Goal: Information Seeking & Learning: Learn about a topic

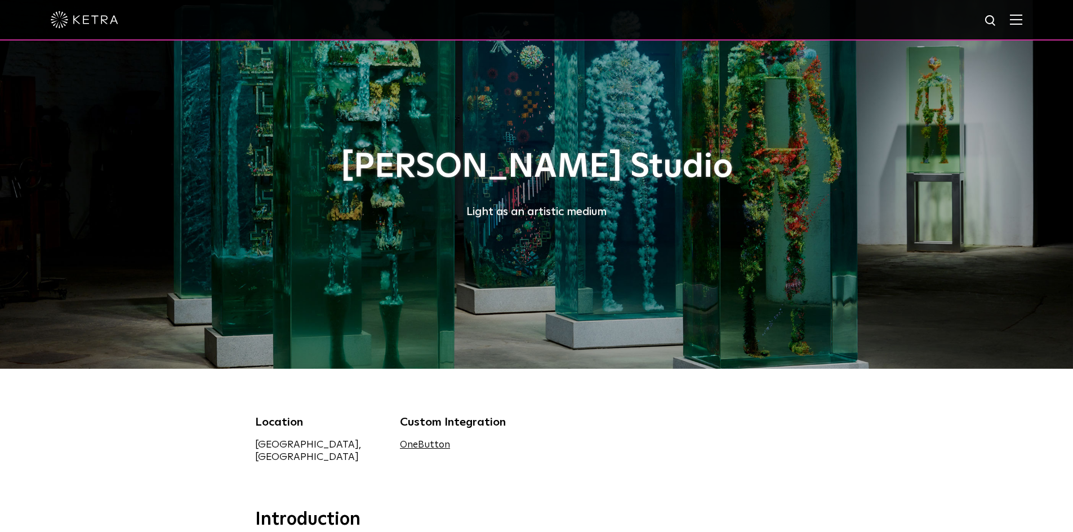
click at [1016, 23] on div at bounding box center [536, 19] width 971 height 39
click at [1022, 19] on img at bounding box center [1016, 19] width 12 height 11
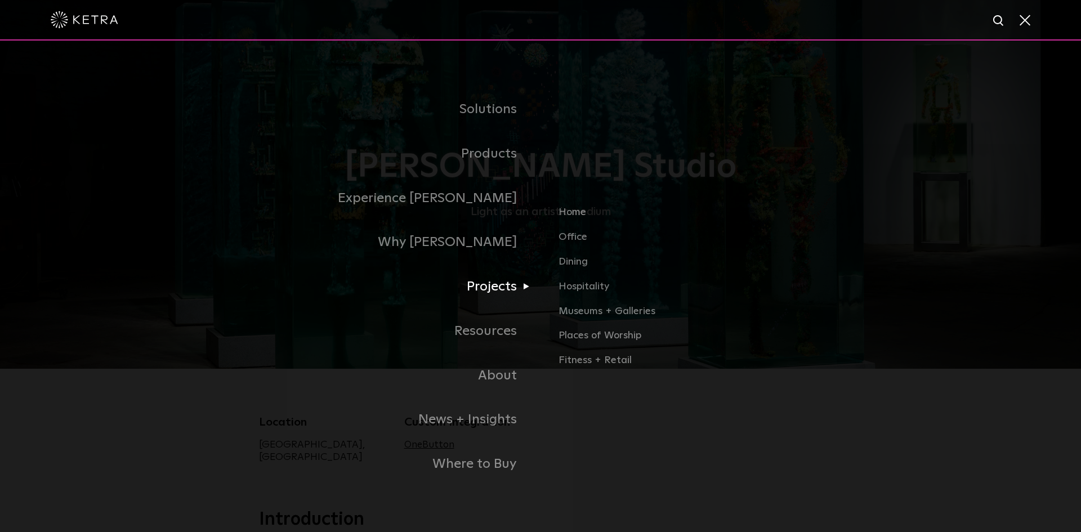
click at [521, 287] on link "Projects" at bounding box center [400, 287] width 282 height 44
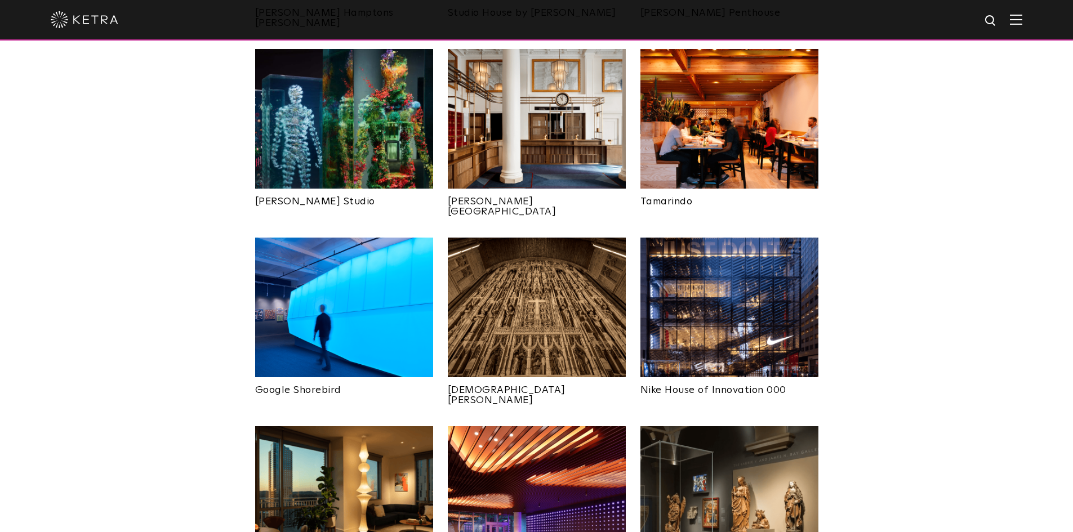
scroll to position [676, 0]
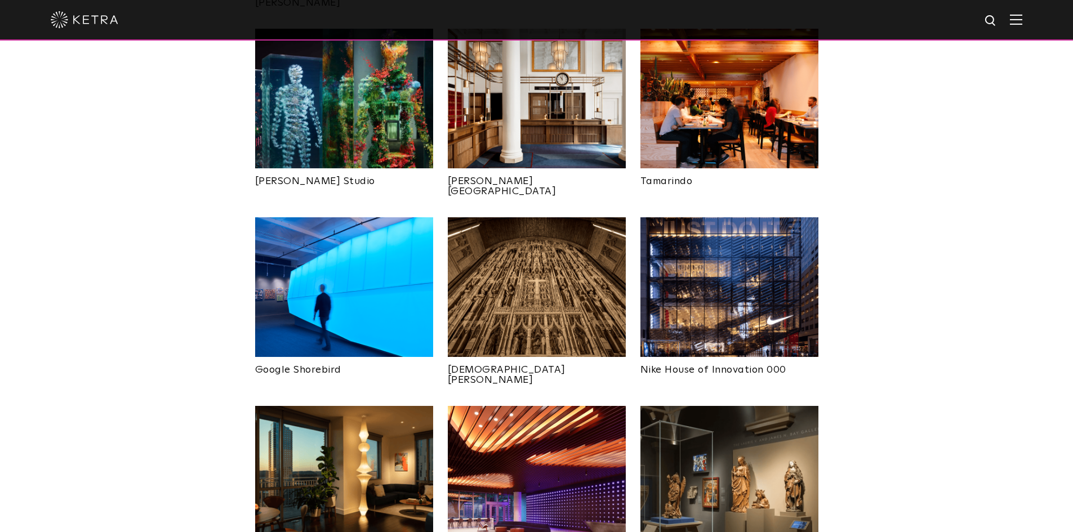
click at [514, 270] on img at bounding box center [537, 287] width 178 height 140
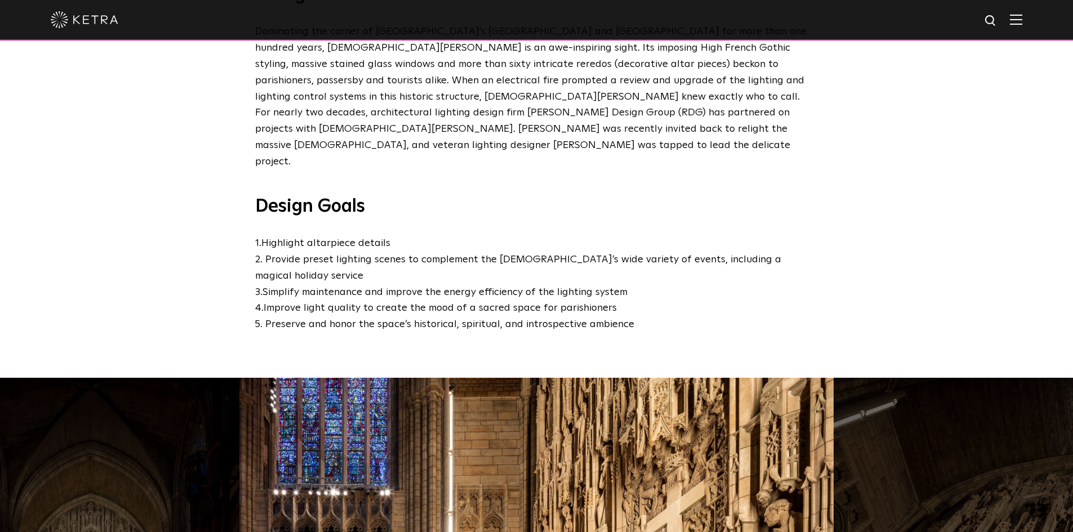
scroll to position [563, 0]
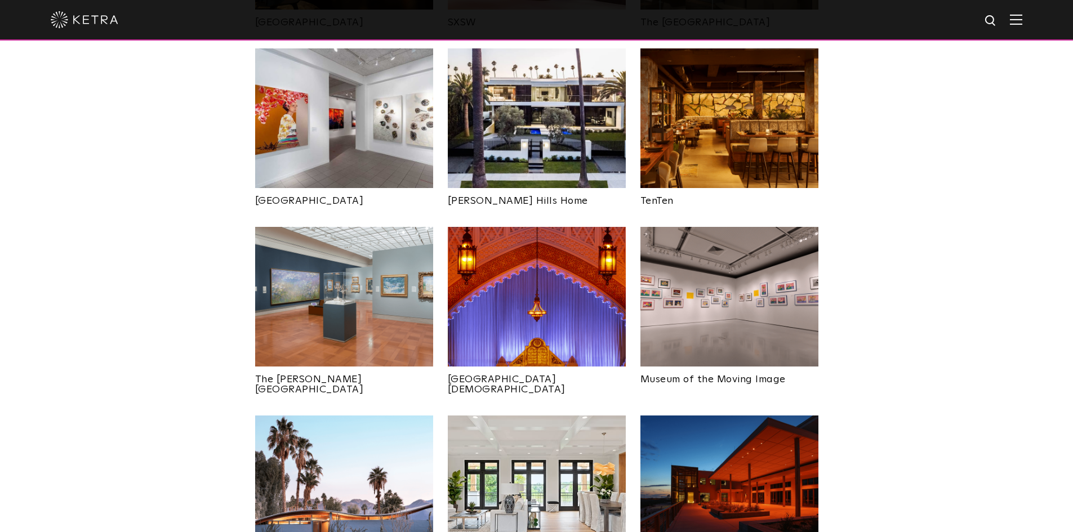
scroll to position [1239, 0]
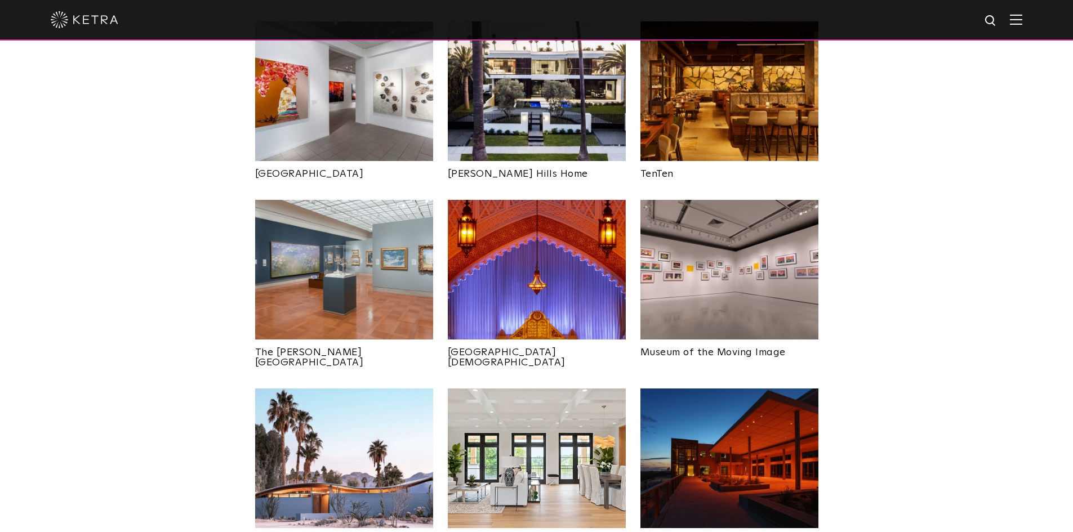
click at [480, 267] on img at bounding box center [537, 270] width 178 height 140
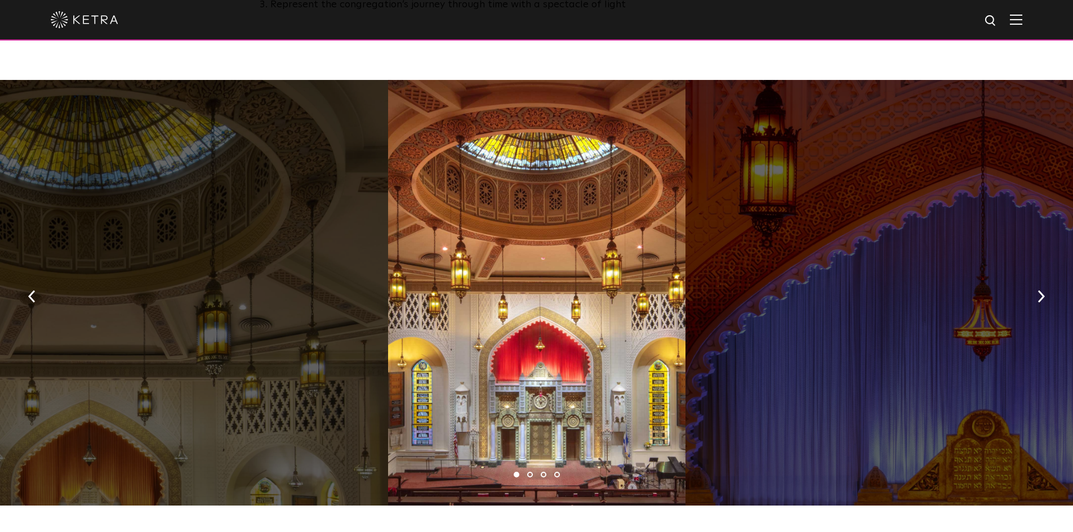
scroll to position [788, 0]
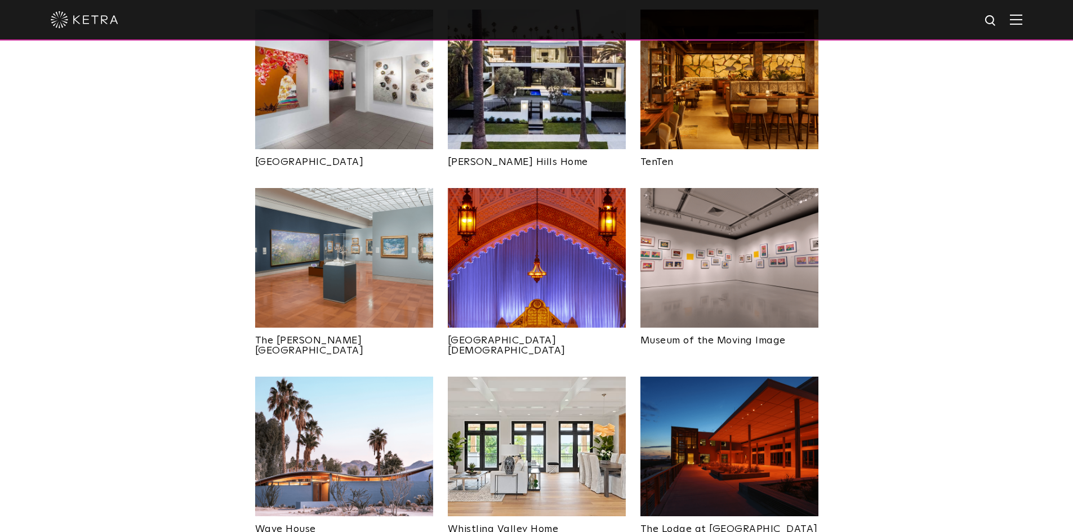
scroll to position [1351, 0]
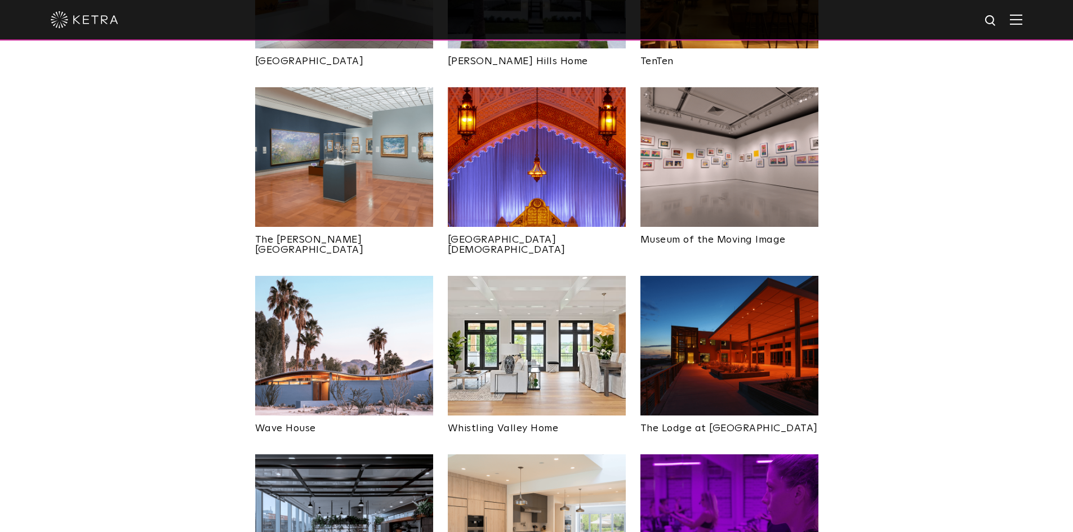
click at [383, 323] on img at bounding box center [344, 346] width 178 height 140
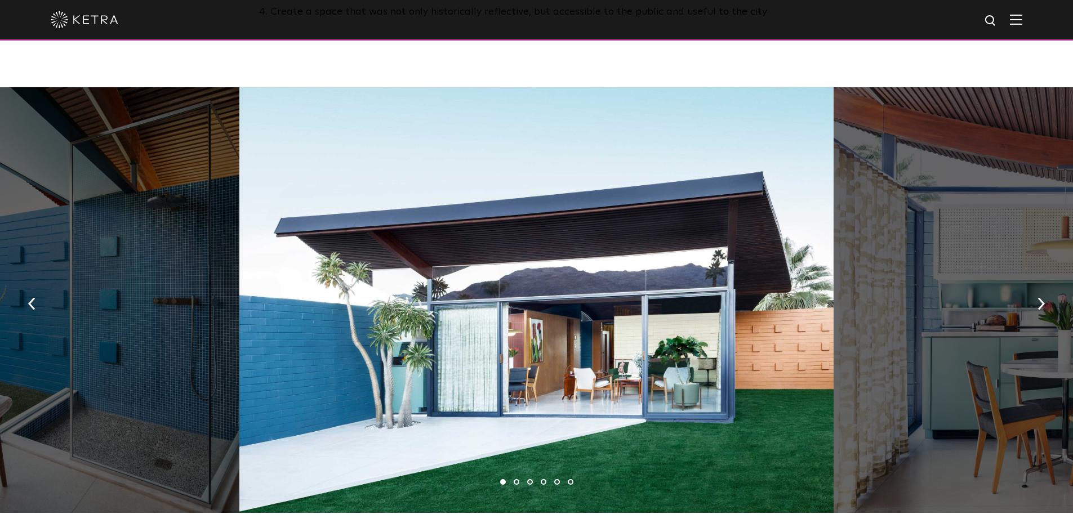
scroll to position [788, 0]
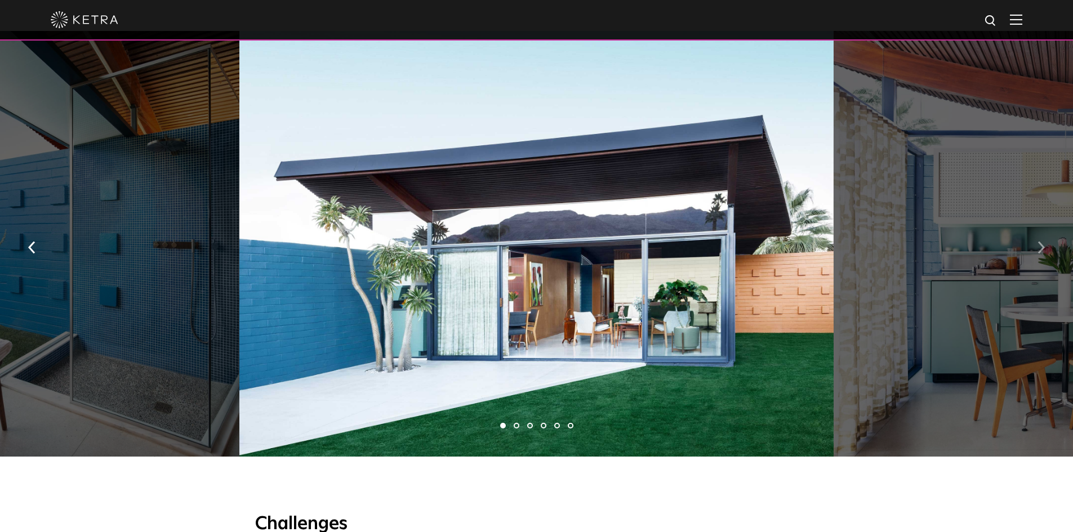
click at [1034, 235] on button "button" at bounding box center [1041, 246] width 24 height 39
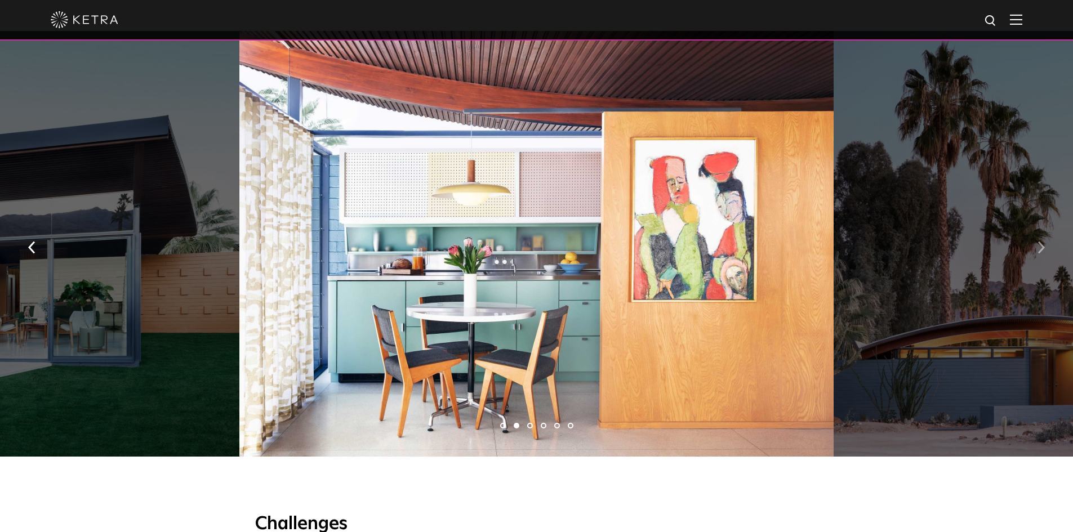
click at [1035, 234] on button "button" at bounding box center [1041, 246] width 24 height 39
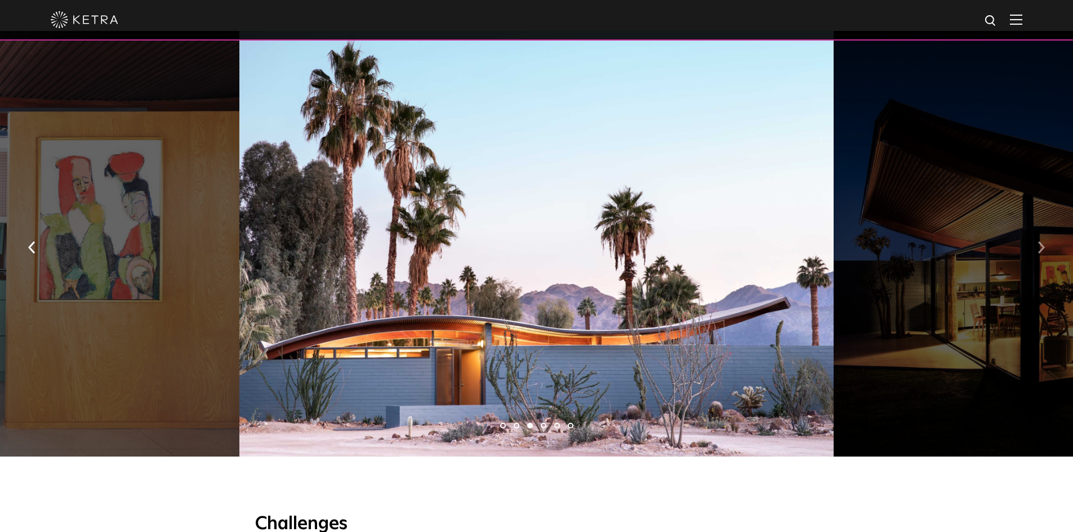
click at [1040, 242] on img "button" at bounding box center [1040, 248] width 7 height 12
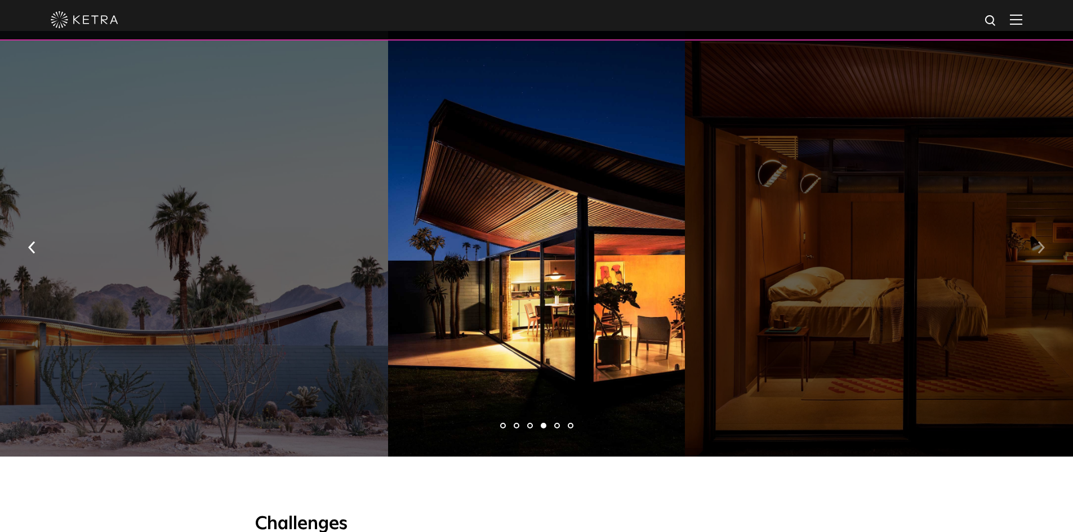
click at [1039, 242] on img "button" at bounding box center [1040, 248] width 7 height 12
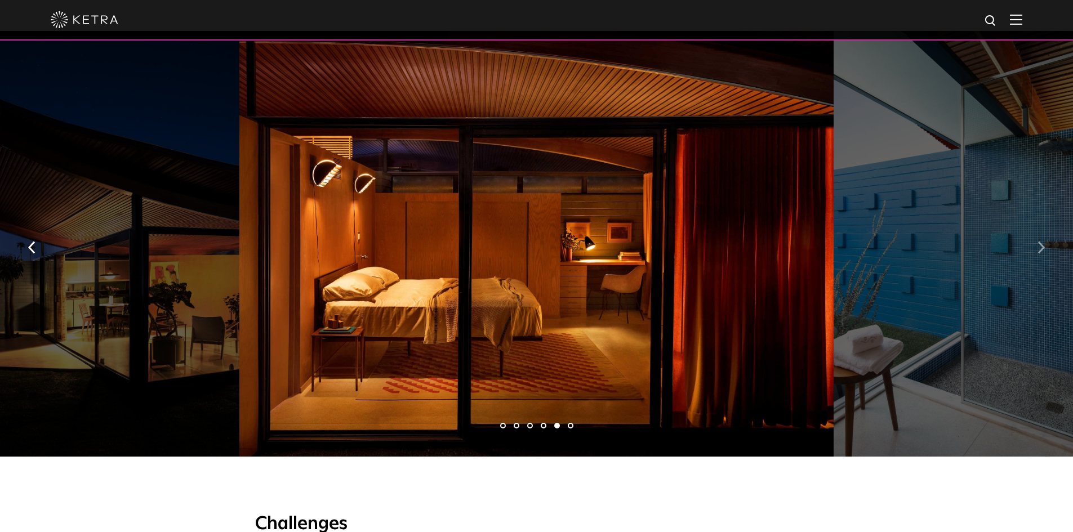
click at [1038, 243] on img "button" at bounding box center [1040, 248] width 7 height 12
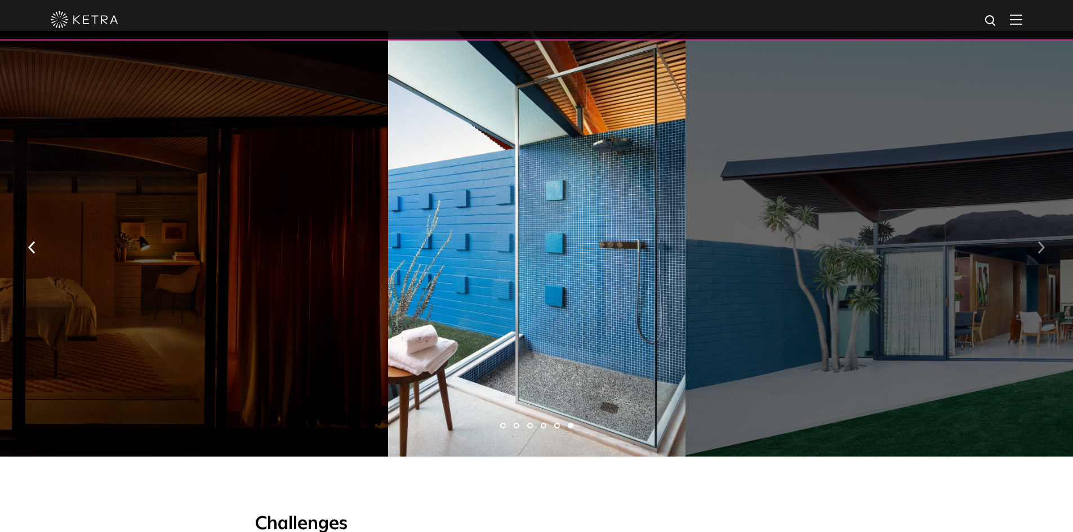
click at [1038, 242] on img "button" at bounding box center [1040, 248] width 7 height 12
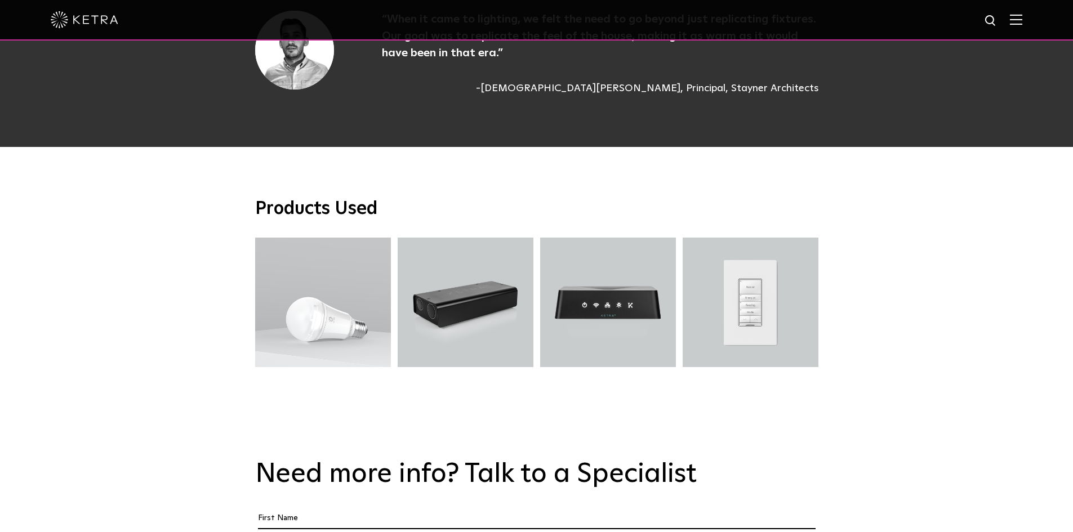
scroll to position [3716, 0]
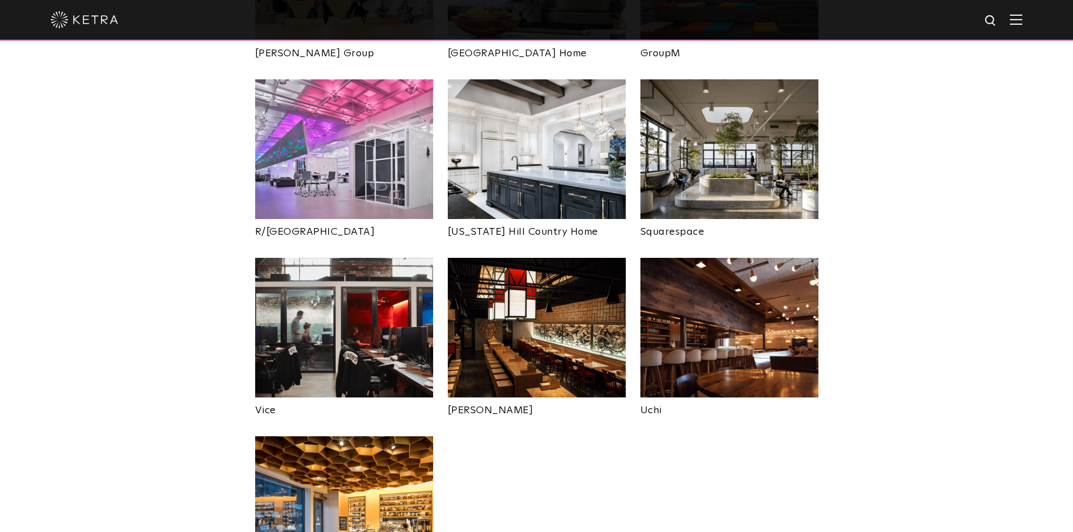
scroll to position [2140, 0]
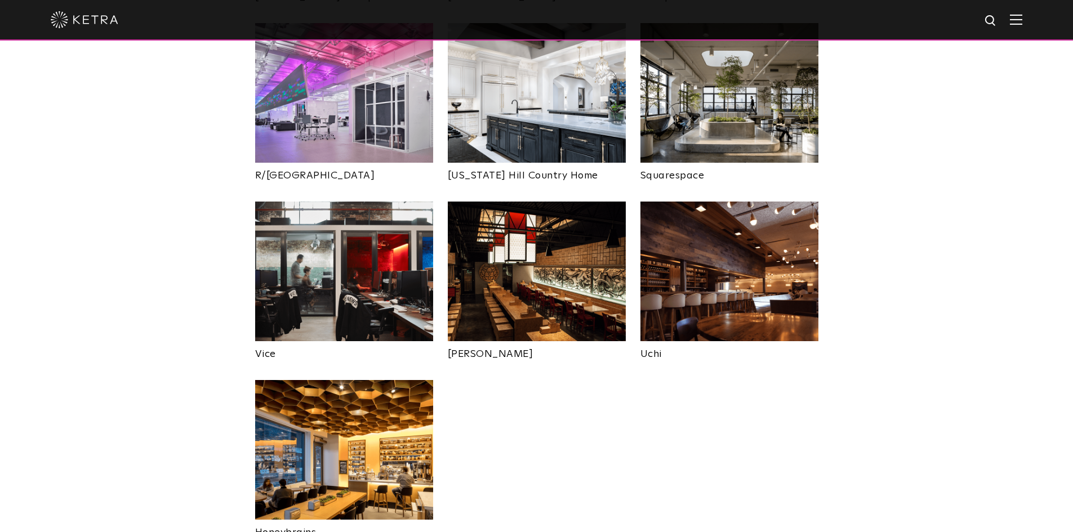
click at [695, 270] on img at bounding box center [729, 272] width 178 height 140
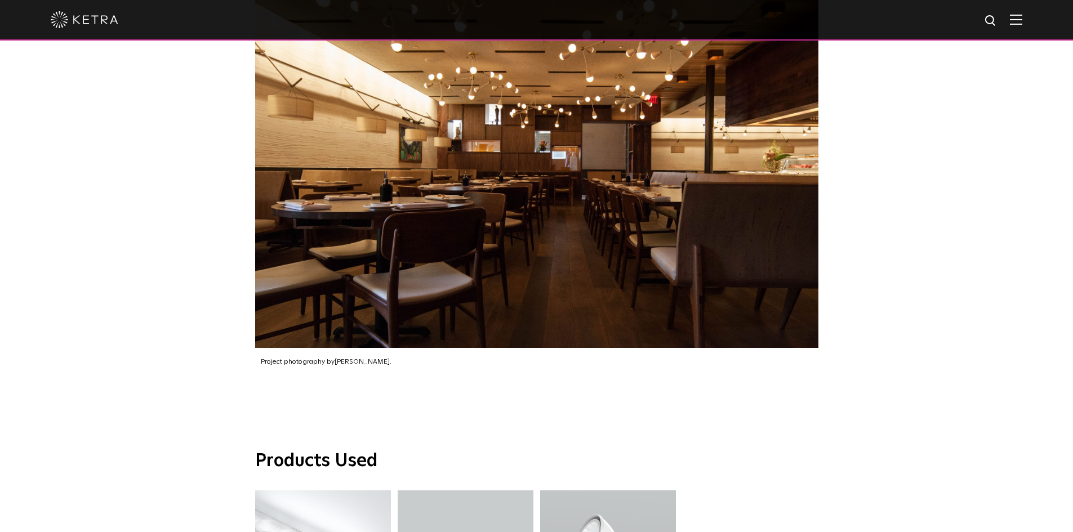
scroll to position [1295, 0]
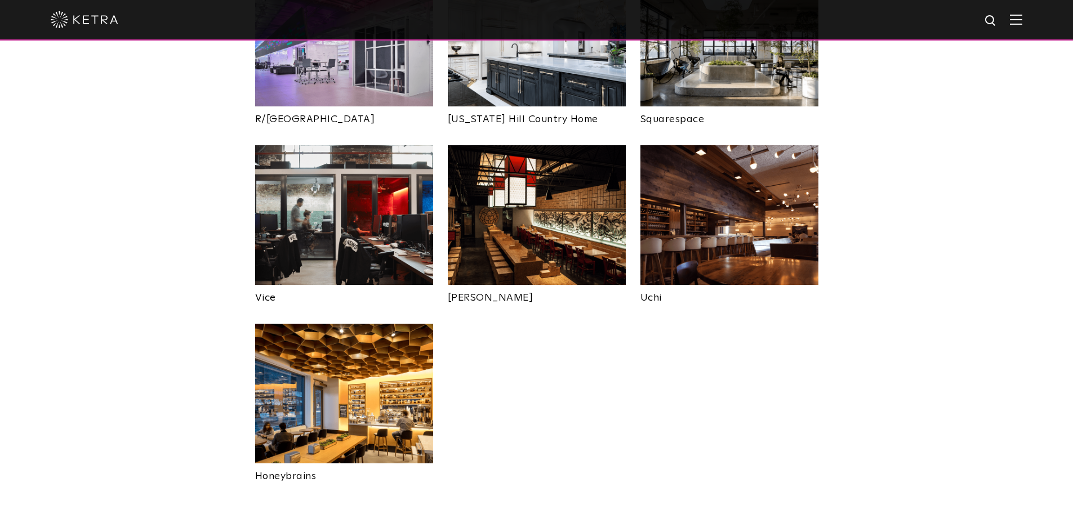
scroll to position [2140, 0]
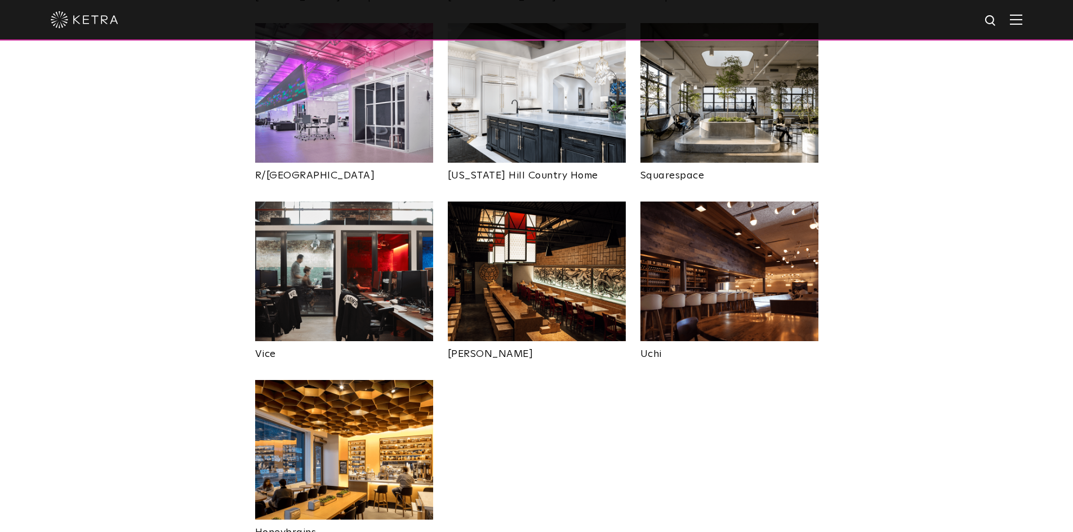
click at [541, 243] on img at bounding box center [537, 272] width 178 height 140
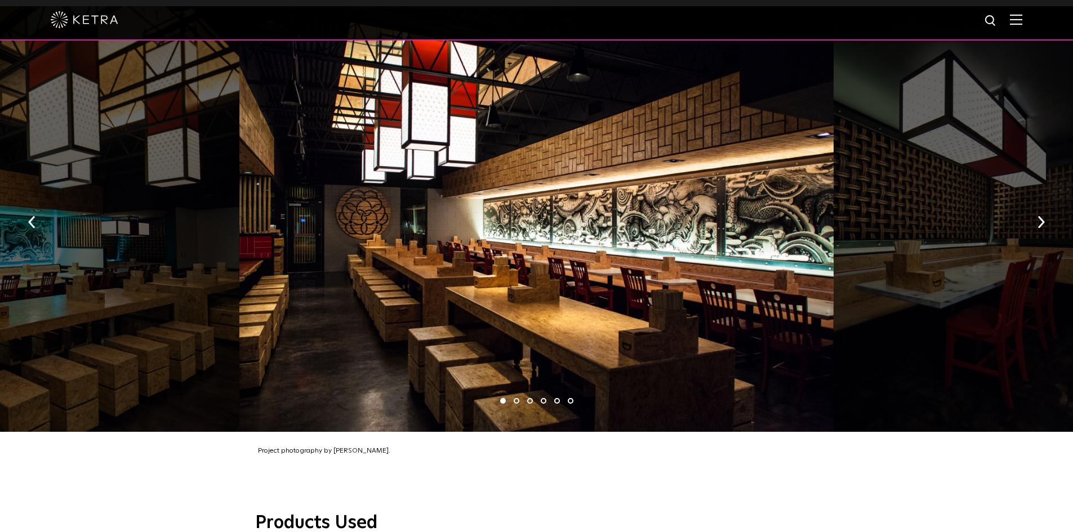
scroll to position [676, 0]
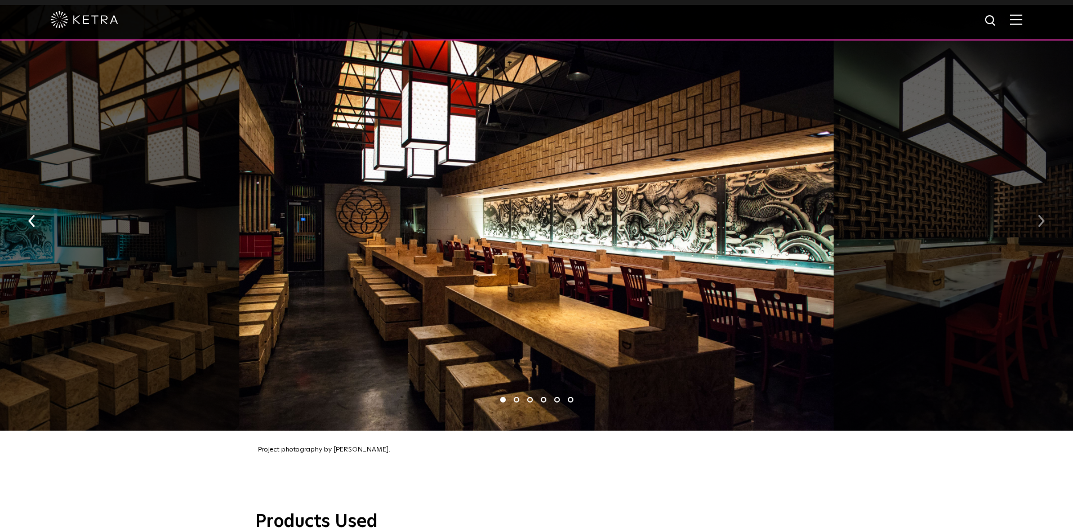
click at [1042, 221] on img "button" at bounding box center [1040, 221] width 7 height 12
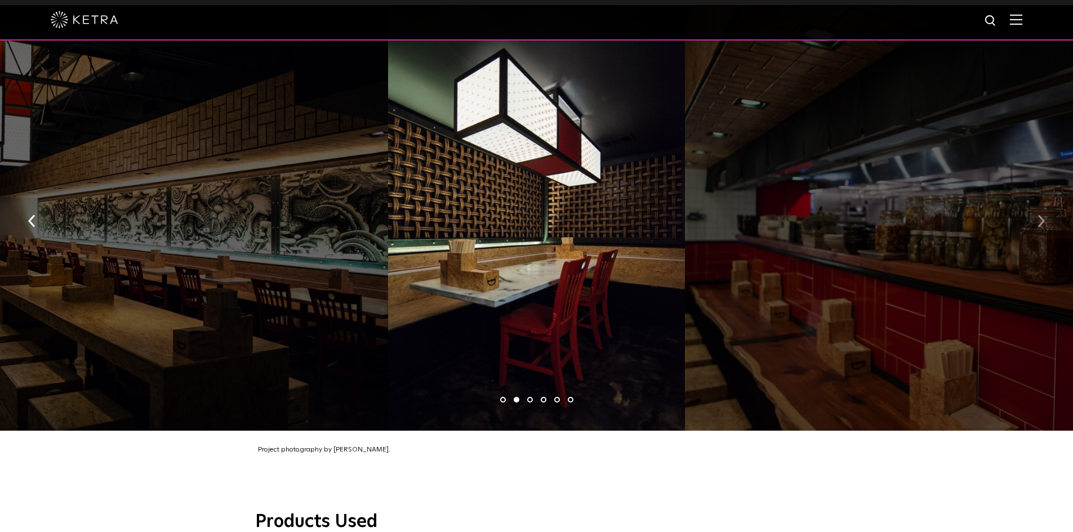
click at [1041, 221] on button "button" at bounding box center [1041, 220] width 24 height 39
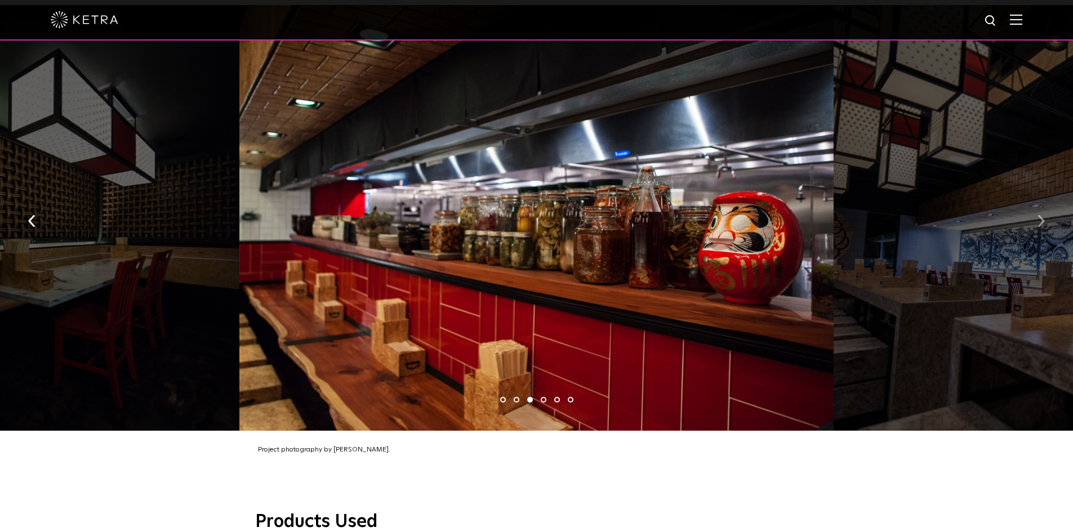
click at [1038, 220] on img "button" at bounding box center [1040, 221] width 7 height 12
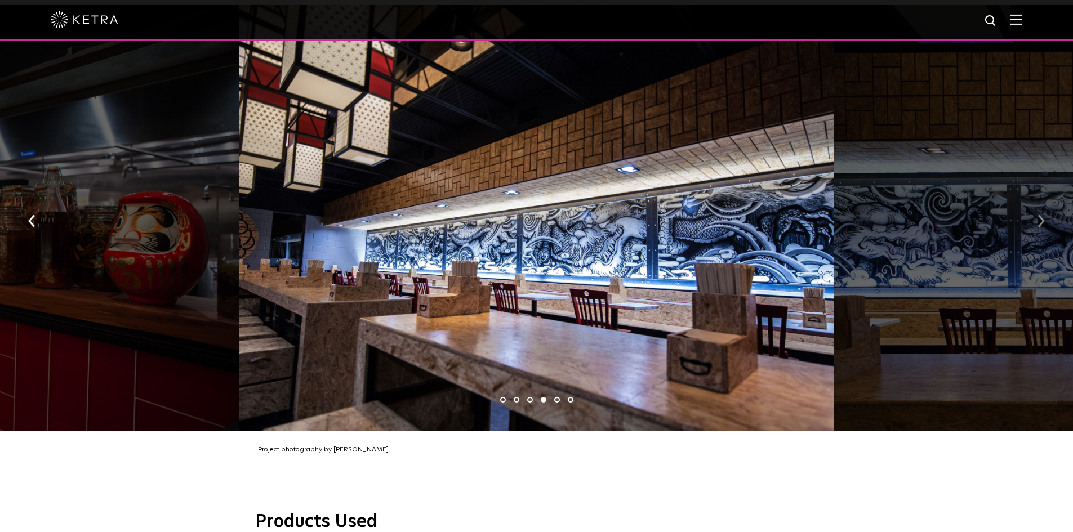
click at [1035, 218] on button "button" at bounding box center [1041, 220] width 24 height 39
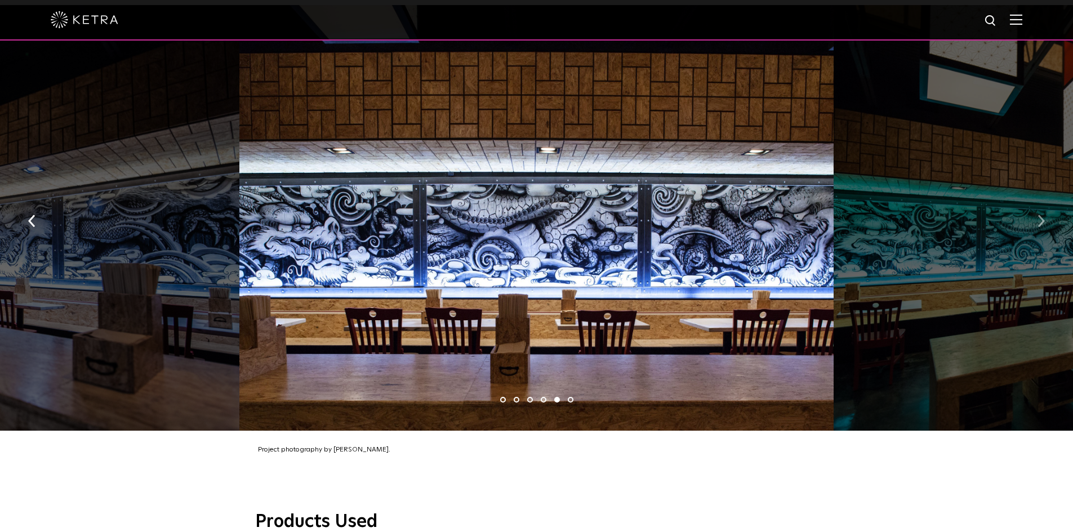
click at [1033, 221] on button "button" at bounding box center [1041, 220] width 24 height 39
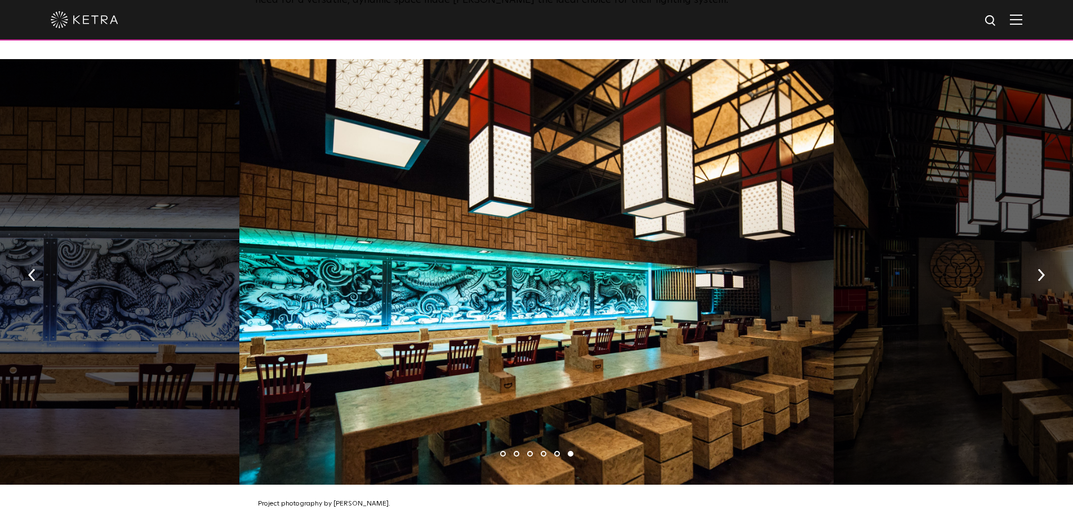
scroll to position [619, 0]
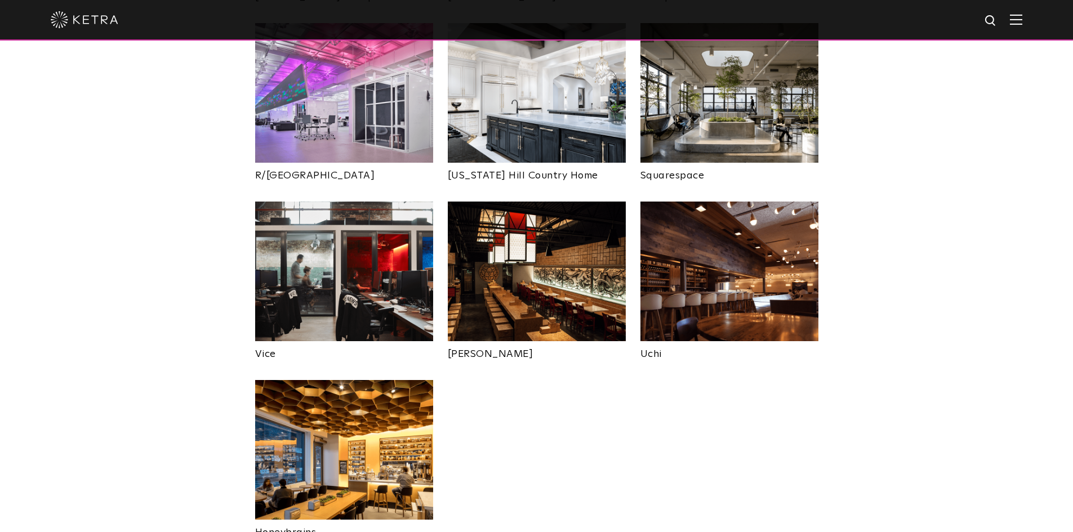
click at [304, 203] on img at bounding box center [344, 272] width 178 height 140
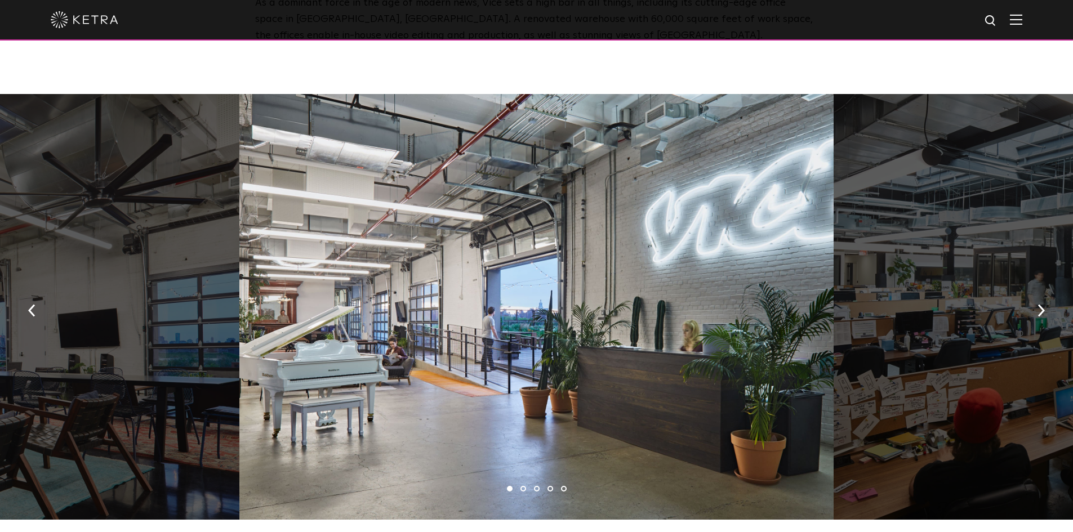
scroll to position [676, 0]
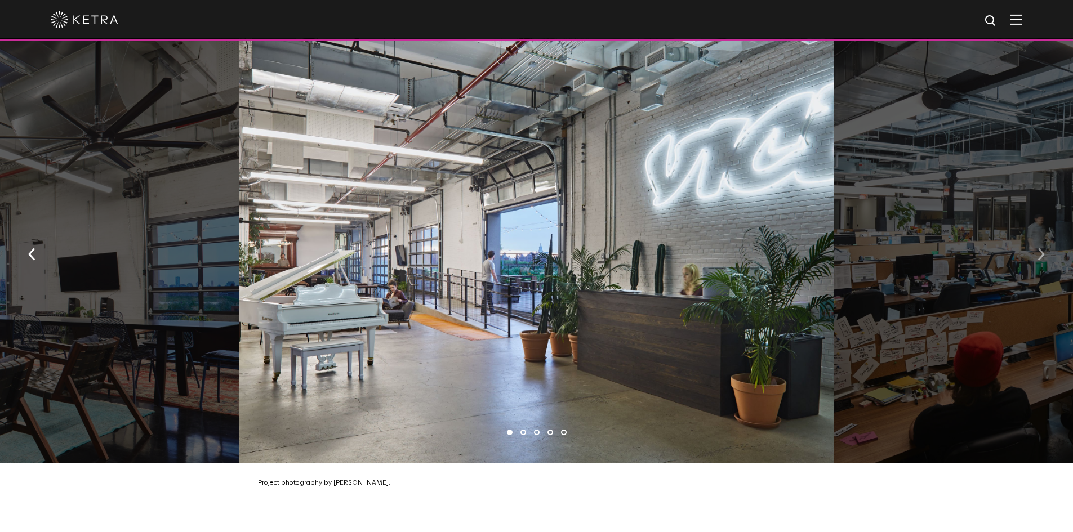
click at [1045, 251] on button "button" at bounding box center [1041, 253] width 24 height 39
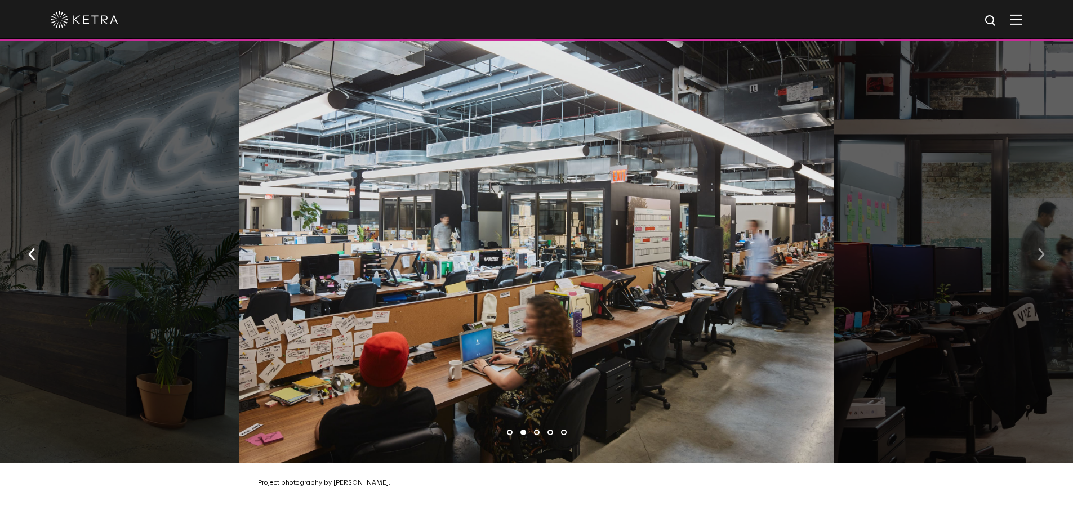
click at [1037, 251] on button "button" at bounding box center [1041, 253] width 24 height 39
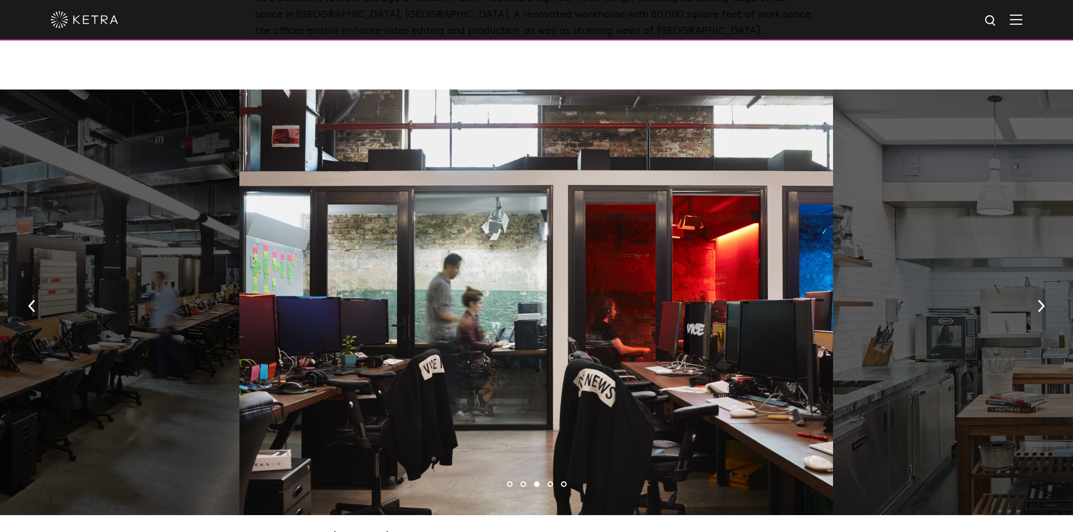
scroll to position [619, 0]
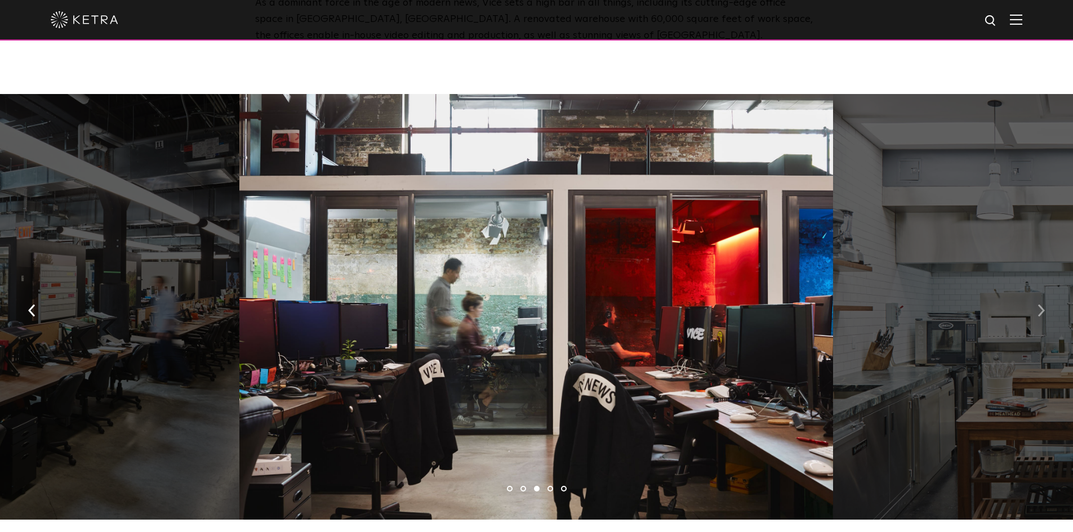
click at [1046, 305] on button "button" at bounding box center [1041, 310] width 24 height 39
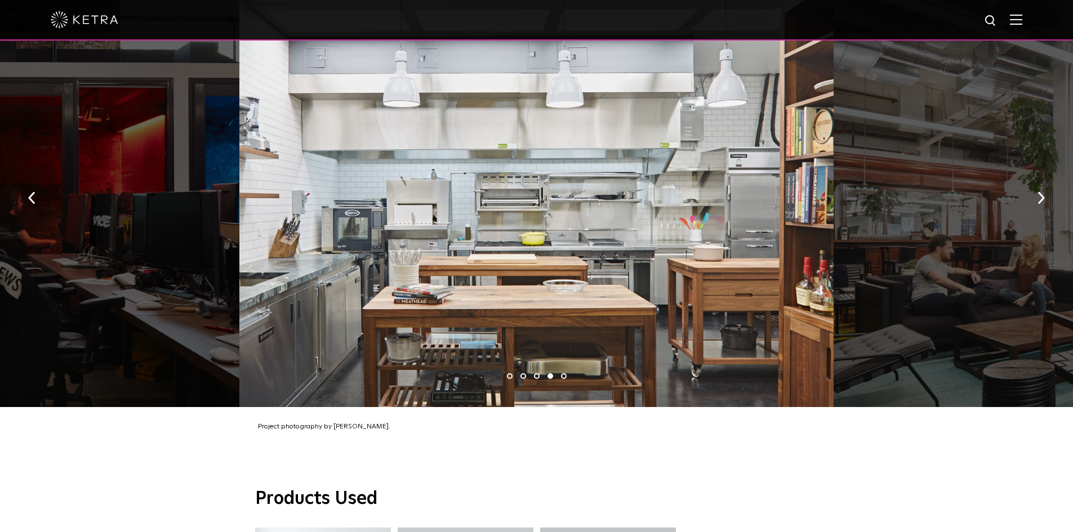
scroll to position [788, 0]
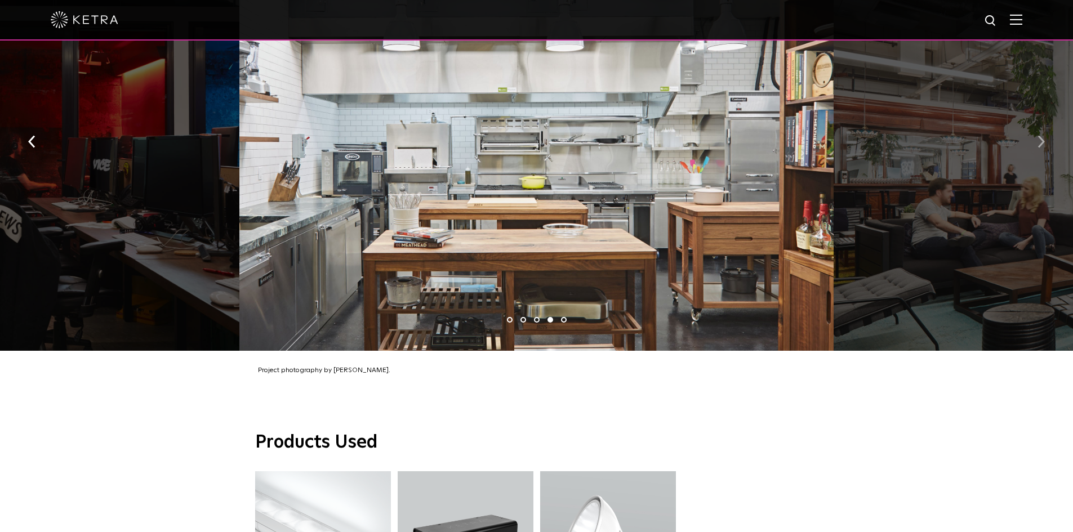
click at [1041, 136] on img "button" at bounding box center [1040, 142] width 7 height 12
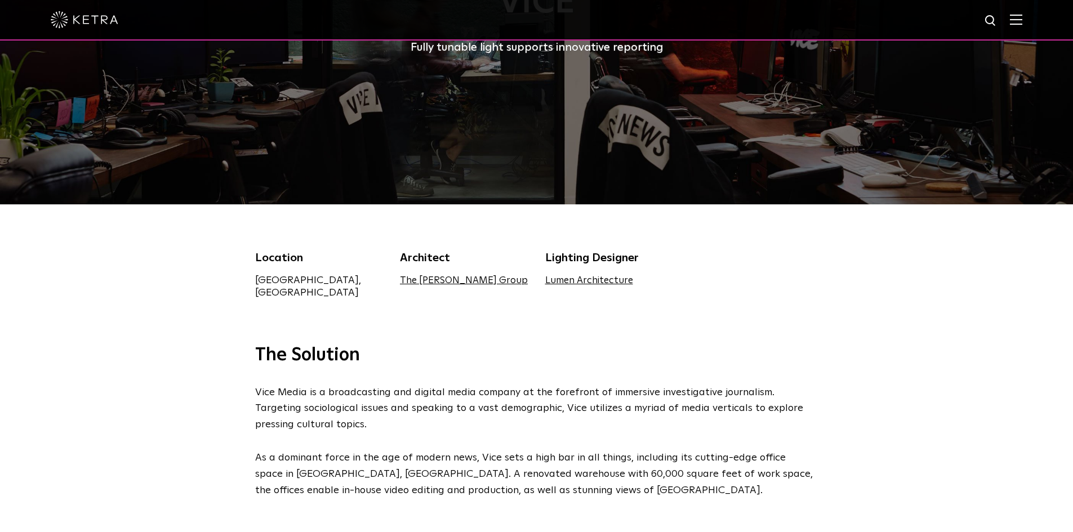
scroll to position [0, 0]
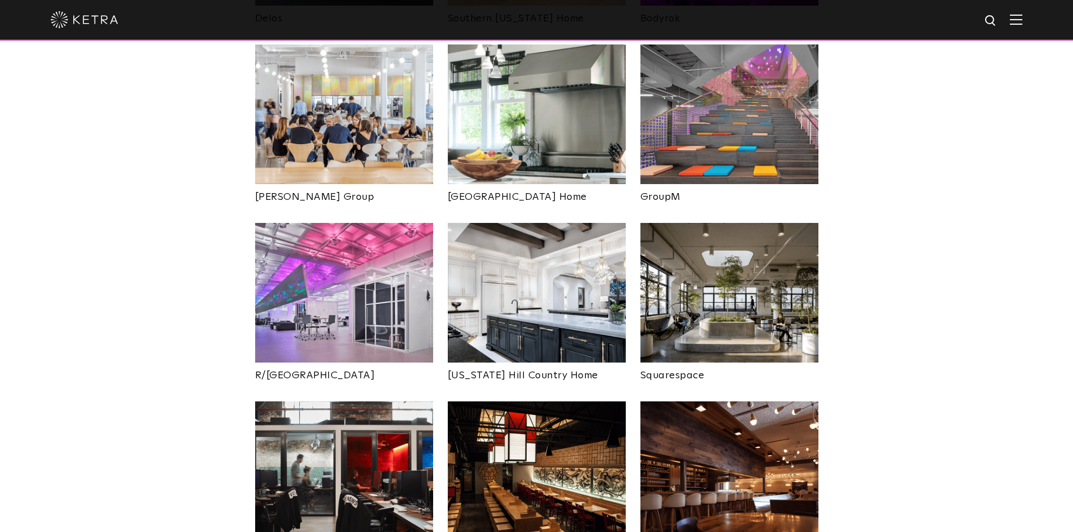
scroll to position [1914, 0]
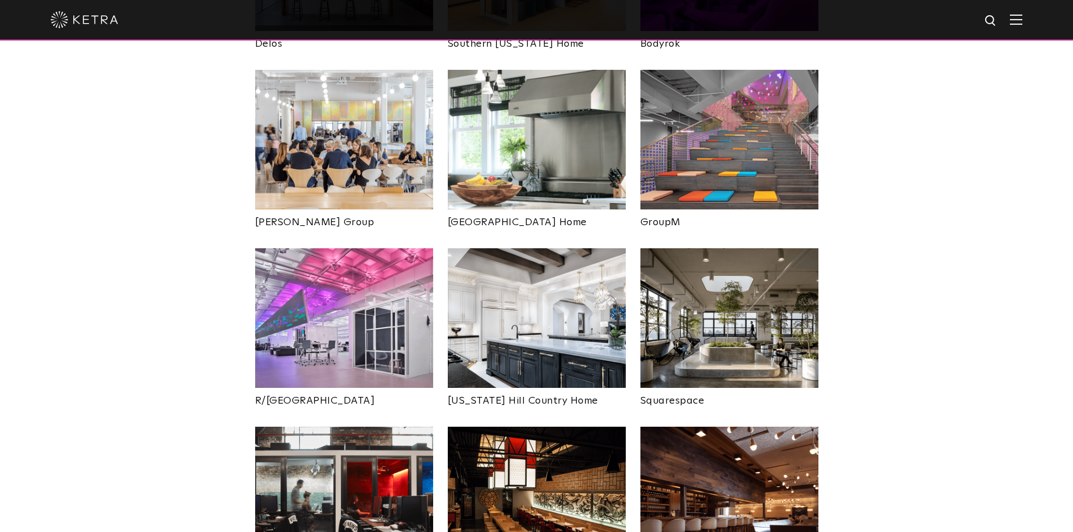
click at [743, 283] on img at bounding box center [729, 318] width 178 height 140
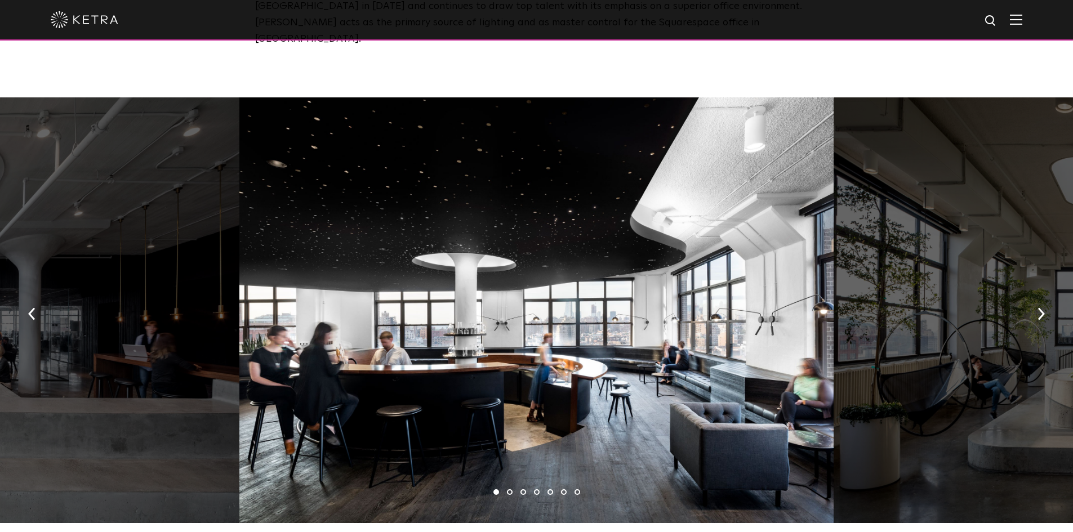
scroll to position [619, 0]
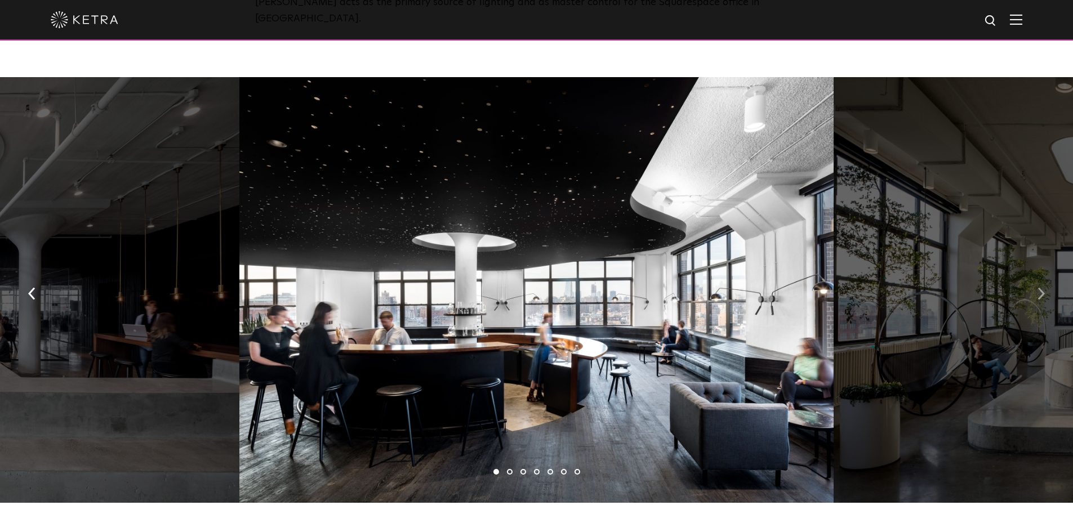
click at [1046, 274] on button "button" at bounding box center [1041, 293] width 24 height 39
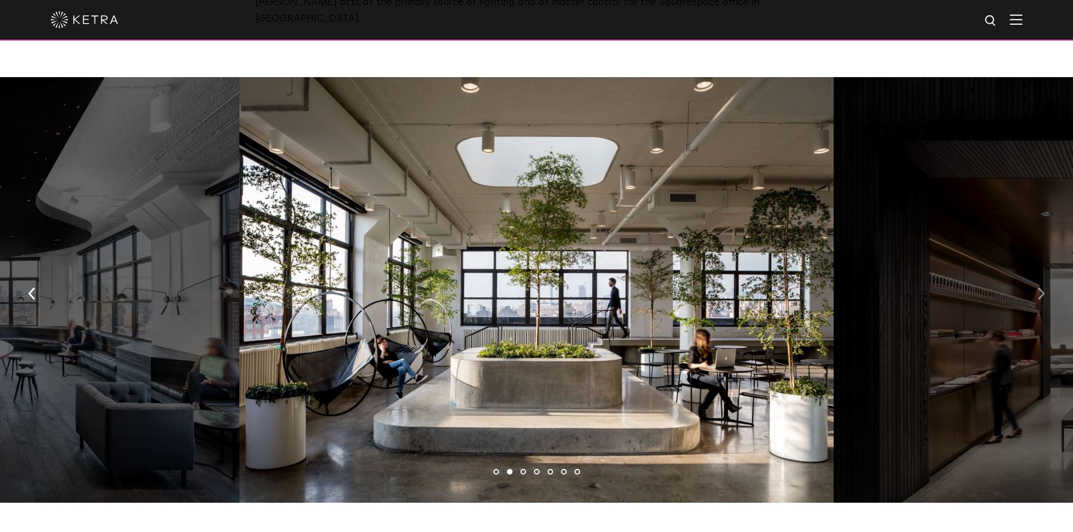
click at [1043, 288] on img "button" at bounding box center [1040, 294] width 7 height 12
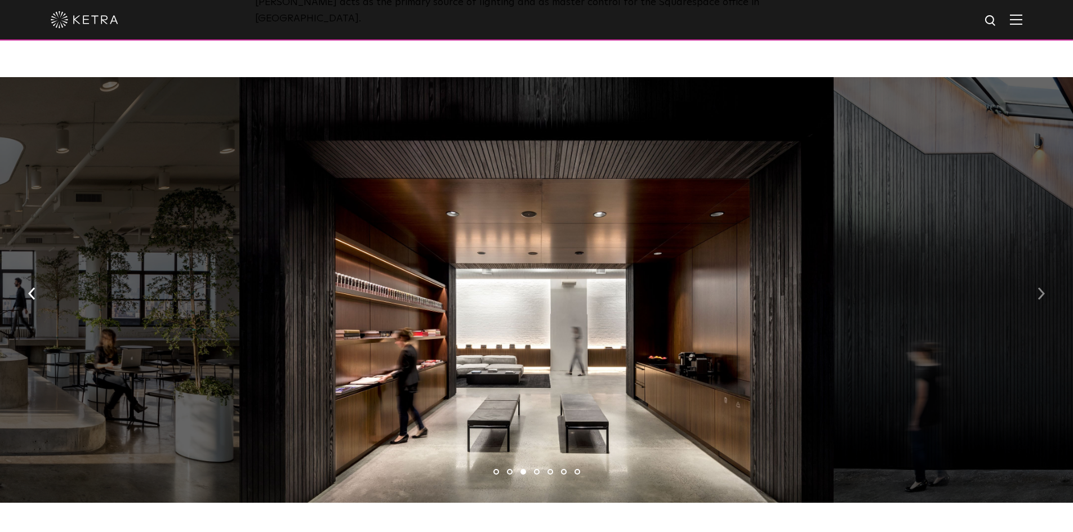
click at [1042, 288] on img "button" at bounding box center [1040, 294] width 7 height 12
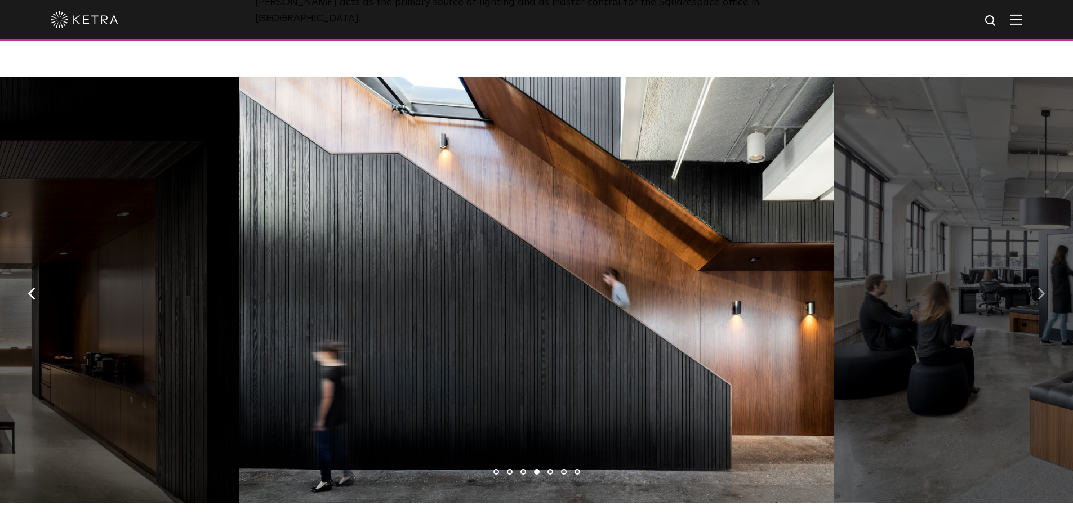
click at [1040, 288] on img "button" at bounding box center [1040, 294] width 7 height 12
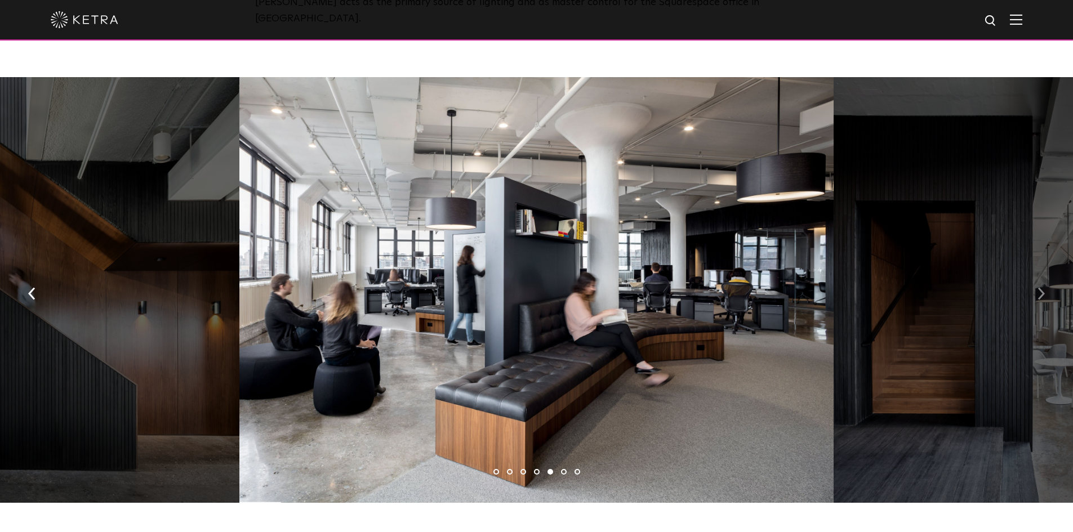
click at [1036, 274] on button "button" at bounding box center [1041, 293] width 24 height 39
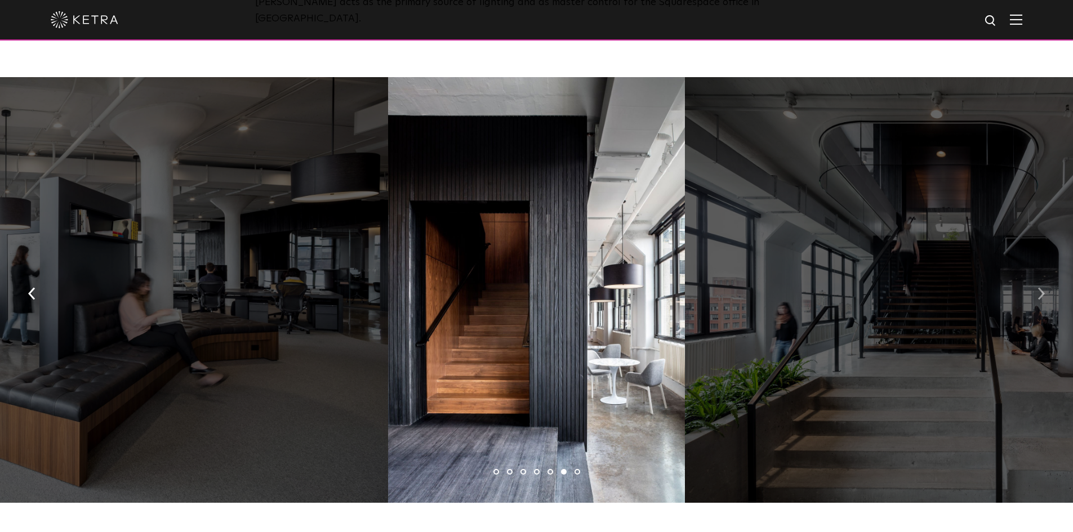
click at [1036, 274] on button "button" at bounding box center [1041, 293] width 24 height 39
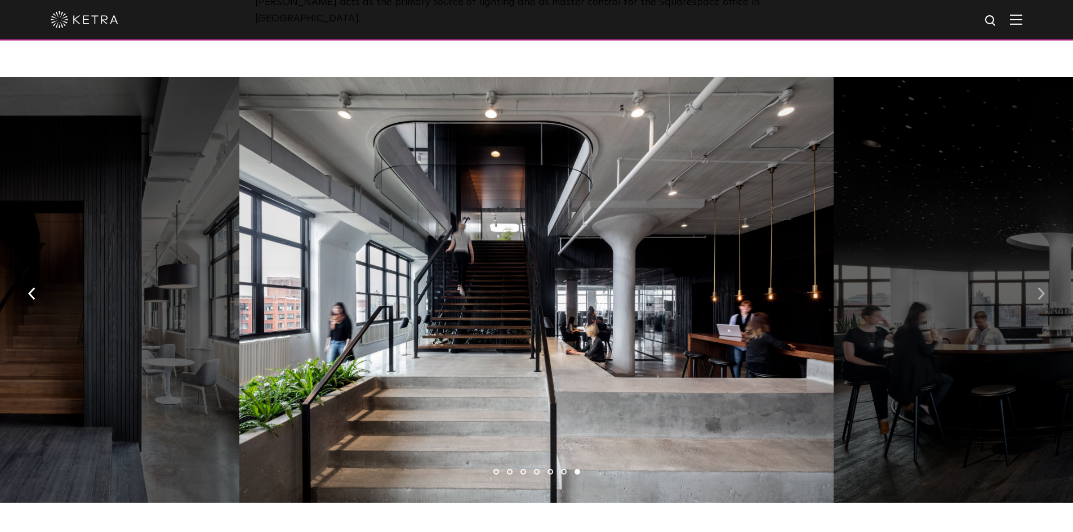
click at [1036, 274] on button "button" at bounding box center [1041, 293] width 24 height 39
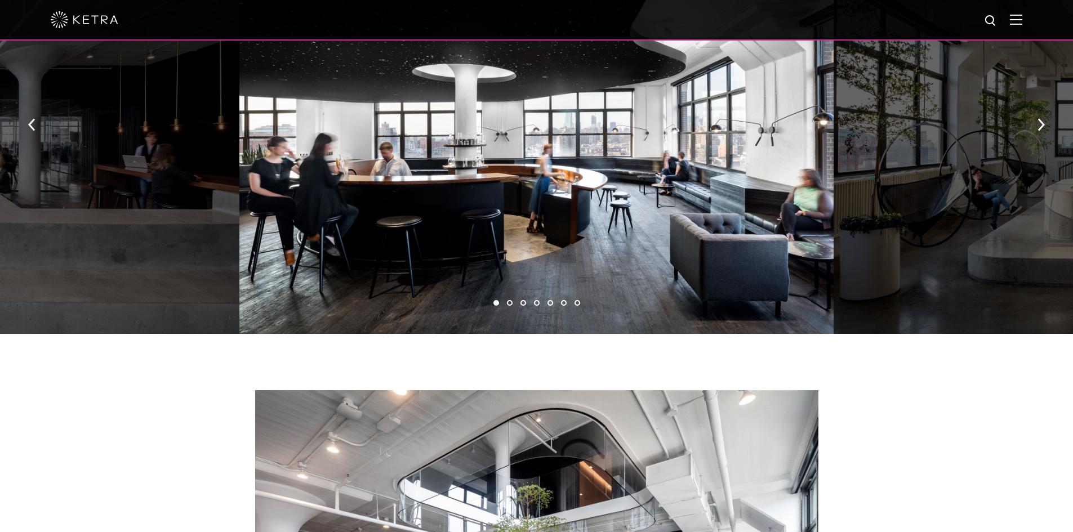
scroll to position [507, 0]
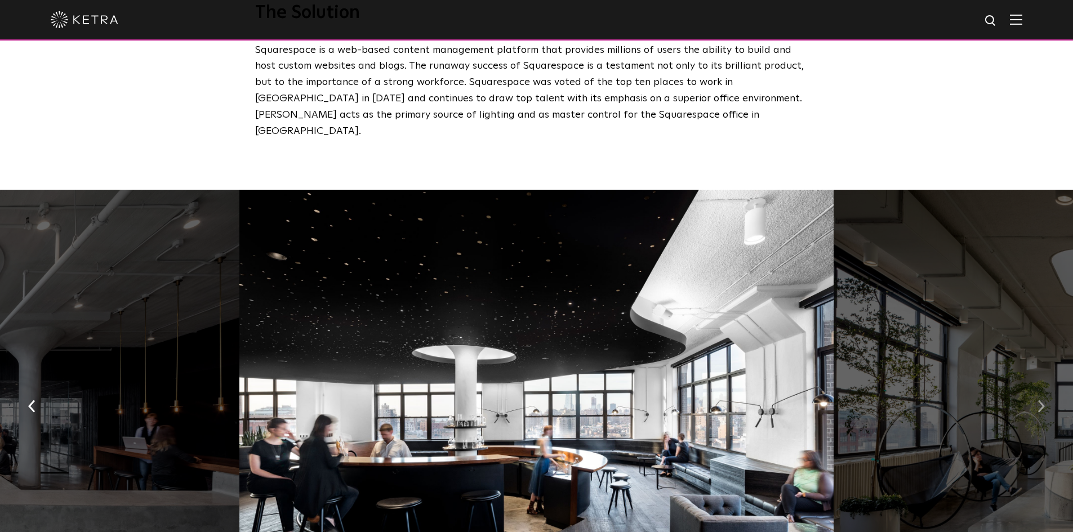
click at [1040, 400] on img "button" at bounding box center [1040, 406] width 7 height 12
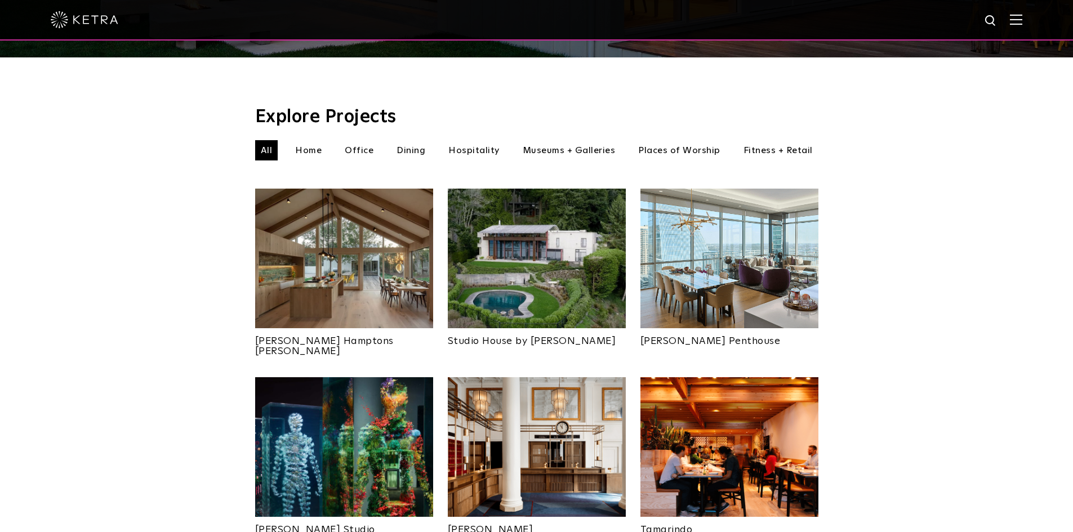
scroll to position [282, 0]
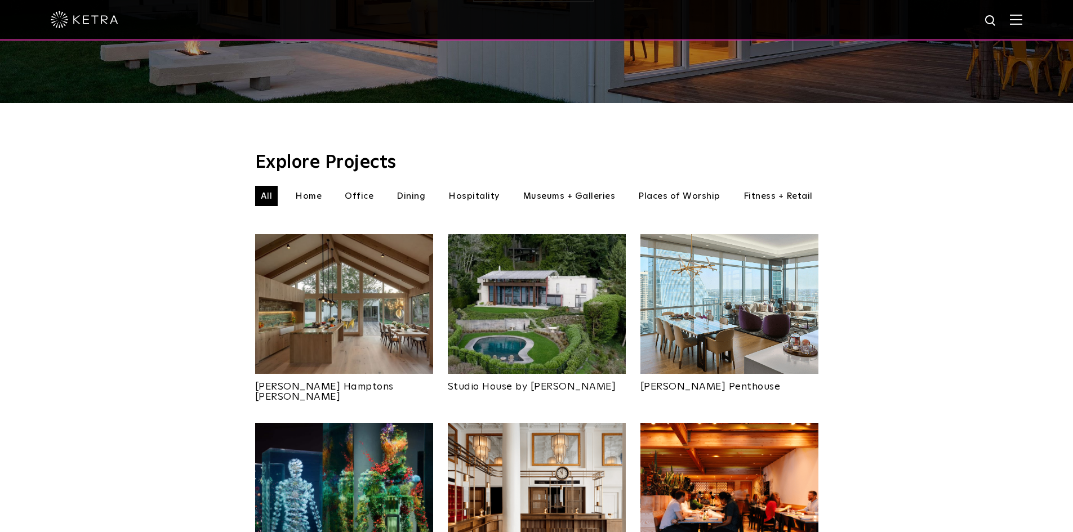
click at [340, 291] on img at bounding box center [344, 304] width 178 height 140
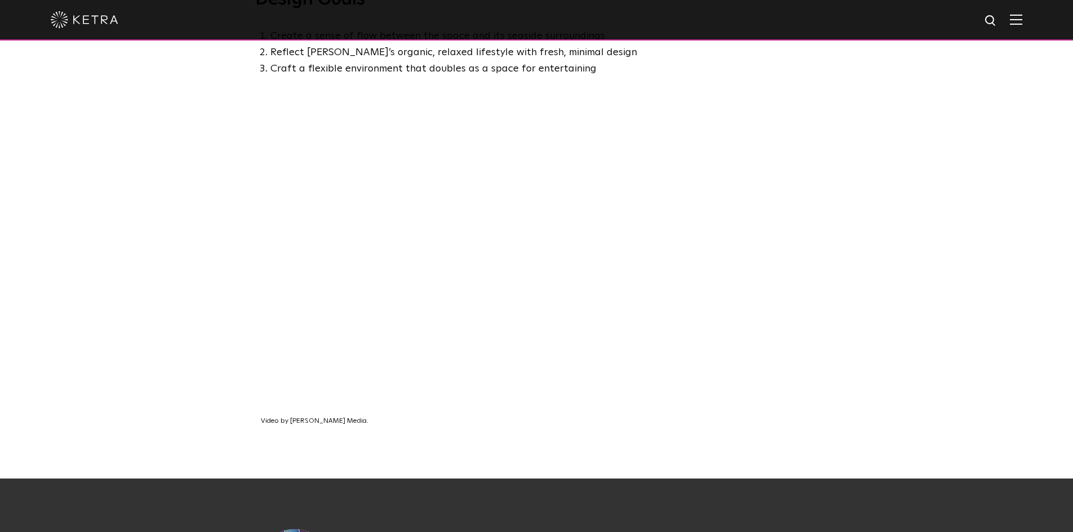
scroll to position [732, 0]
